Goal: Task Accomplishment & Management: Manage account settings

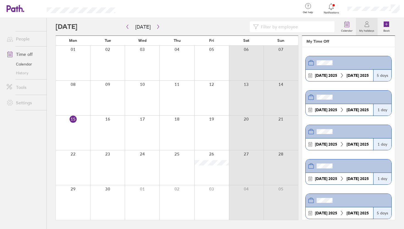
click at [27, 54] on link "Time off" at bounding box center [24, 54] width 44 height 11
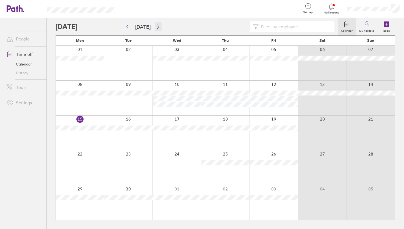
click at [155, 24] on button "button" at bounding box center [158, 26] width 7 height 9
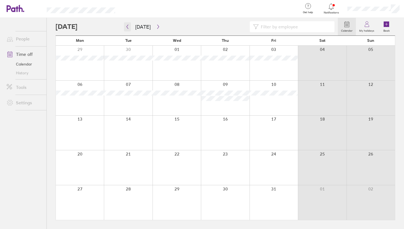
click at [127, 30] on button "button" at bounding box center [127, 26] width 7 height 9
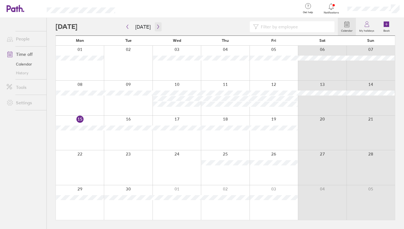
click at [158, 26] on icon "button" at bounding box center [158, 26] width 4 height 4
